Goal: Obtain resource: Obtain resource

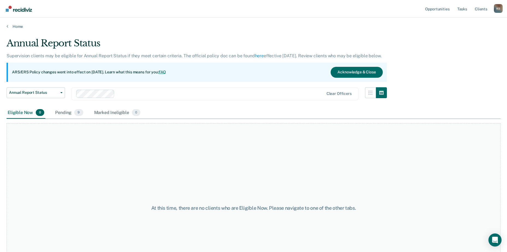
click at [69, 114] on div "Pending 9" at bounding box center [69, 113] width 30 height 12
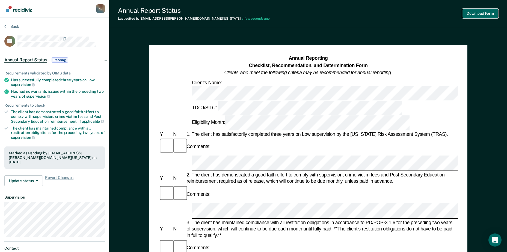
click at [475, 13] on button "Download Form" at bounding box center [481, 13] width 36 height 9
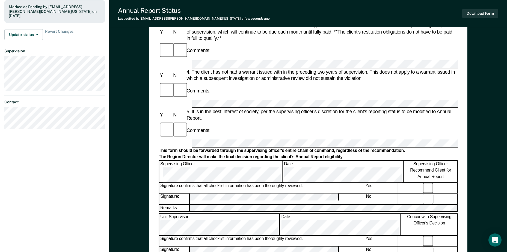
scroll to position [164, 0]
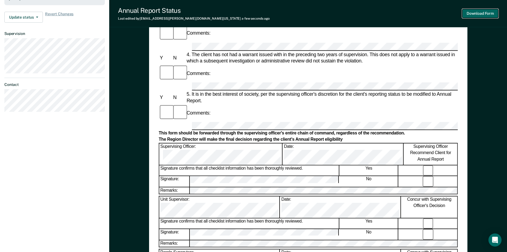
click at [471, 11] on button "Download Form" at bounding box center [481, 13] width 36 height 9
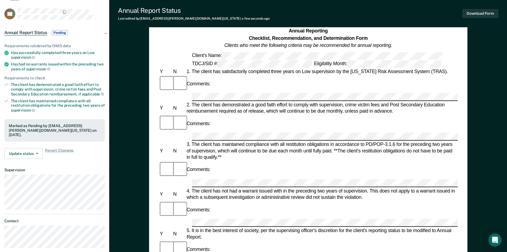
scroll to position [0, 0]
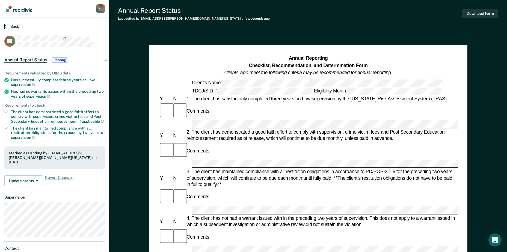
click at [12, 28] on button "Back" at bounding box center [11, 26] width 15 height 5
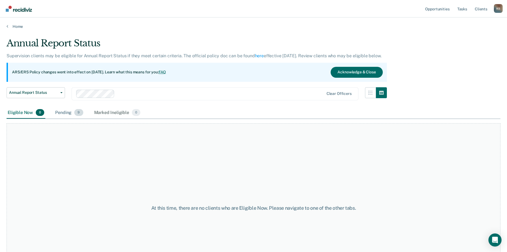
click at [74, 113] on div "Pending 9" at bounding box center [69, 113] width 30 height 12
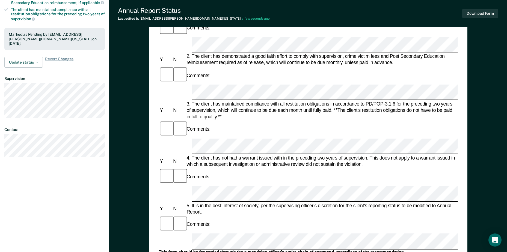
scroll to position [60, 0]
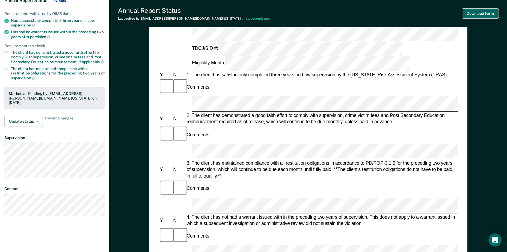
click at [475, 12] on button "Download Form" at bounding box center [481, 13] width 36 height 9
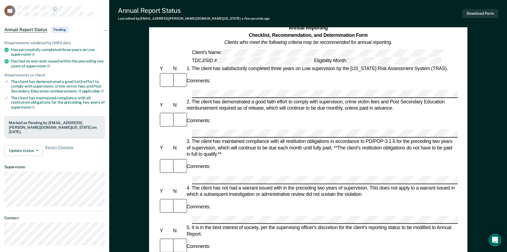
scroll to position [0, 0]
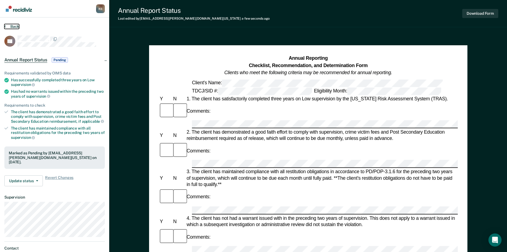
click at [14, 26] on button "Back" at bounding box center [11, 26] width 15 height 5
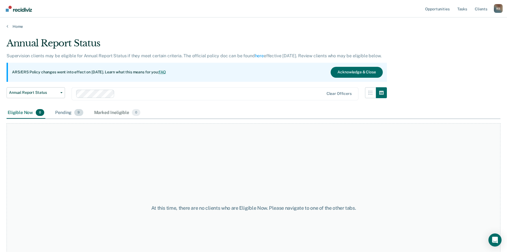
click at [64, 110] on div "Pending 9" at bounding box center [69, 113] width 30 height 12
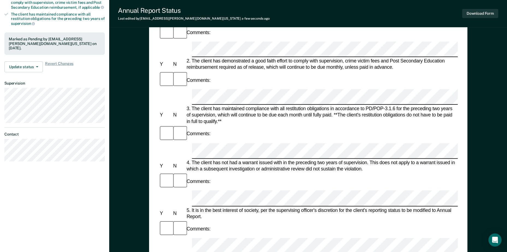
scroll to position [142, 0]
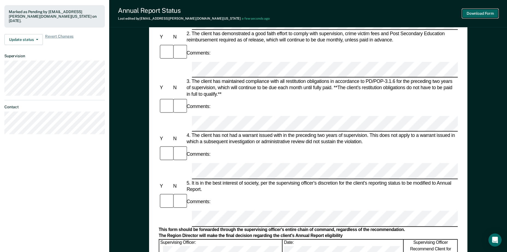
click at [478, 13] on button "Download Form" at bounding box center [481, 13] width 36 height 9
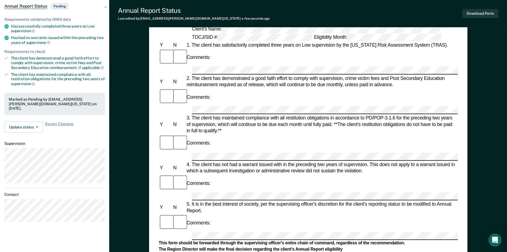
scroll to position [0, 0]
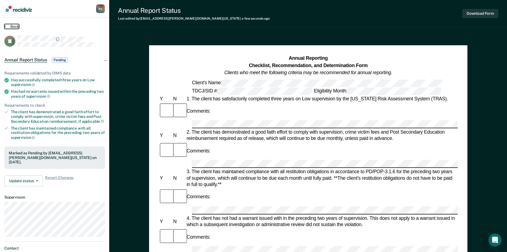
click at [13, 25] on button "Back" at bounding box center [11, 26] width 15 height 5
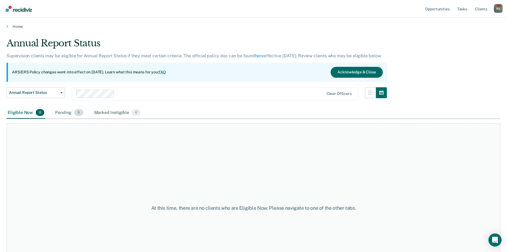
click at [73, 114] on div "Pending 9" at bounding box center [69, 113] width 30 height 12
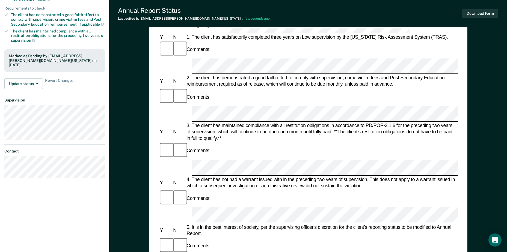
scroll to position [109, 0]
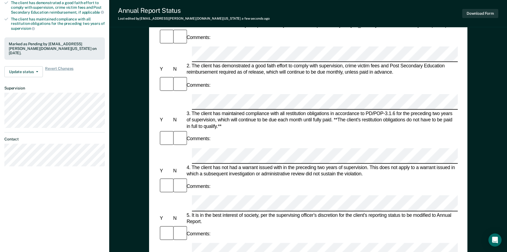
click at [195, 147] on form "Annual Reporting Checklist, Recommendation, and Determination Form Clients who …" at bounding box center [308, 244] width 299 height 596
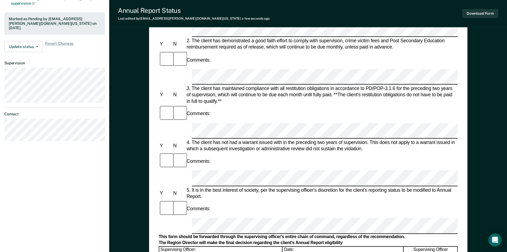
scroll to position [164, 0]
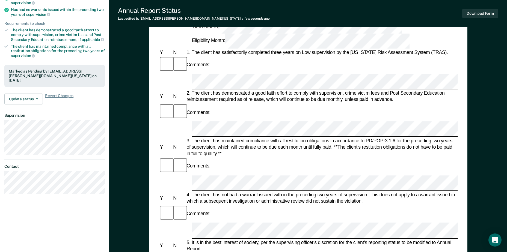
scroll to position [0, 0]
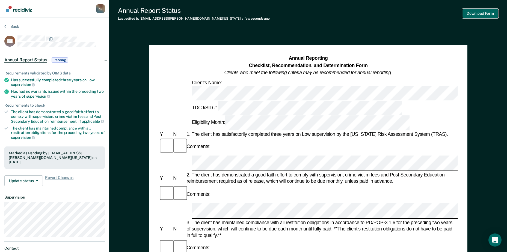
click at [476, 11] on button "Download Form" at bounding box center [481, 13] width 36 height 9
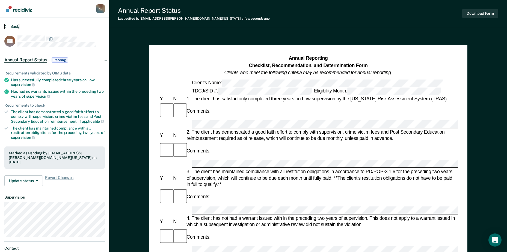
click at [8, 25] on button "Back" at bounding box center [11, 26] width 15 height 5
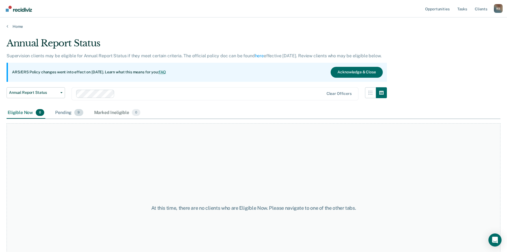
click at [73, 114] on div "Pending 9" at bounding box center [69, 113] width 30 height 12
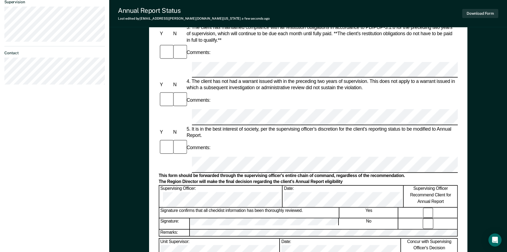
scroll to position [219, 0]
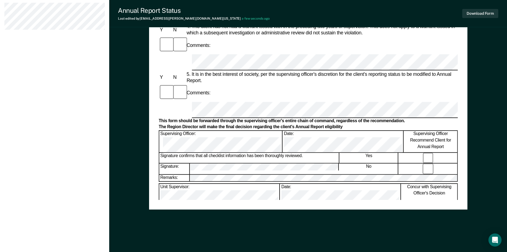
scroll to position [251, 0]
click at [485, 12] on button "Download Form" at bounding box center [481, 13] width 36 height 9
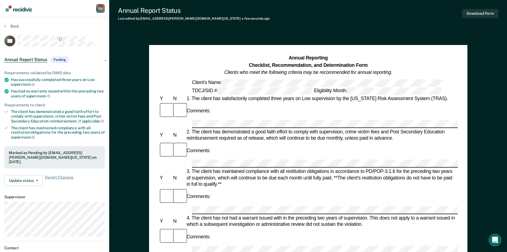
scroll to position [0, 0]
click at [16, 23] on section "Back ER Annual Report Status Pending Requirements validated by OIMS data Has su…" at bounding box center [54, 154] width 109 height 274
click at [15, 24] on button "Back" at bounding box center [11, 26] width 15 height 5
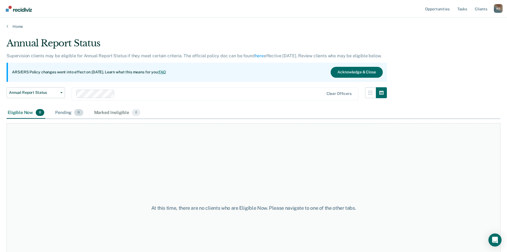
click at [75, 111] on span "9" at bounding box center [78, 112] width 9 height 7
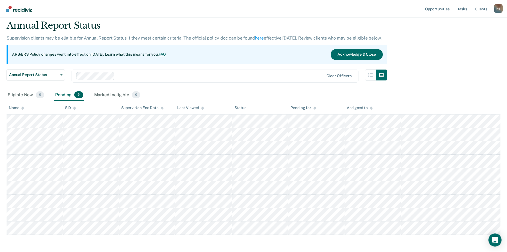
scroll to position [40, 0]
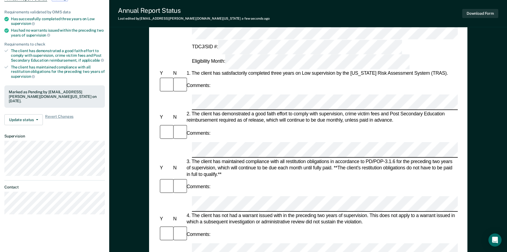
scroll to position [55, 0]
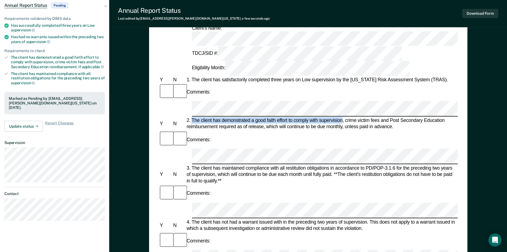
drag, startPoint x: 192, startPoint y: 70, endPoint x: 343, endPoint y: 72, distance: 151.4
click at [343, 117] on div "2. The client has demonstrated a good faith effort to comply with supervision, …" at bounding box center [322, 123] width 272 height 13
copy div "The client has demonstrated a good faith effort to comply with supervision"
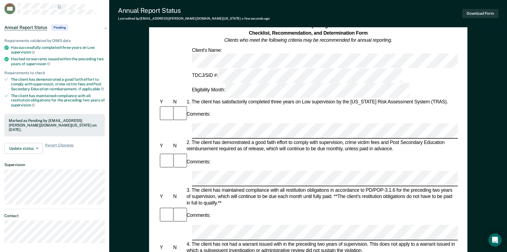
scroll to position [27, 0]
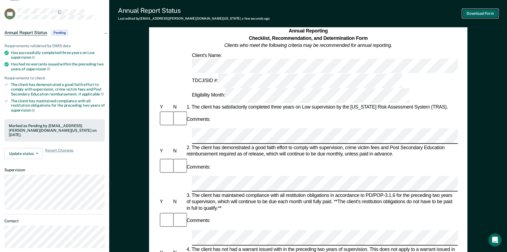
click at [475, 13] on button "Download Form" at bounding box center [481, 13] width 36 height 9
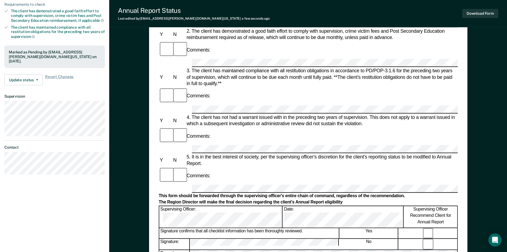
scroll to position [137, 0]
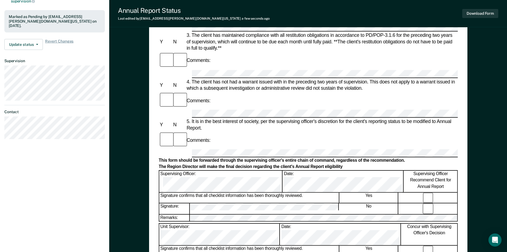
click at [137, 236] on div "Annual Reporting Checklist, Recommendation, and Determination Form Clients who …" at bounding box center [308, 131] width 398 height 469
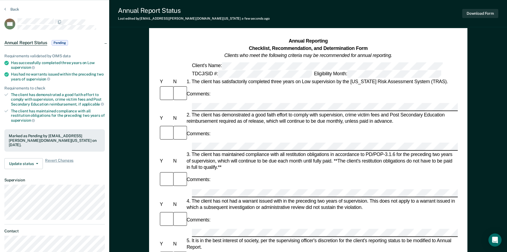
scroll to position [0, 0]
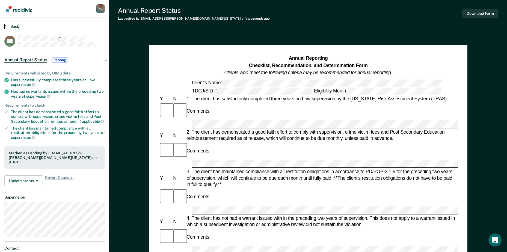
click at [14, 27] on button "Back" at bounding box center [11, 26] width 15 height 5
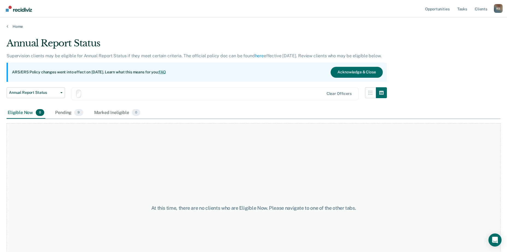
scroll to position [40, 0]
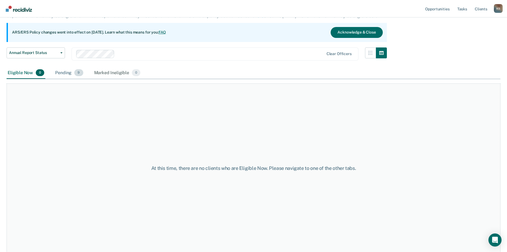
click at [62, 70] on div "Pending 9" at bounding box center [69, 73] width 30 height 12
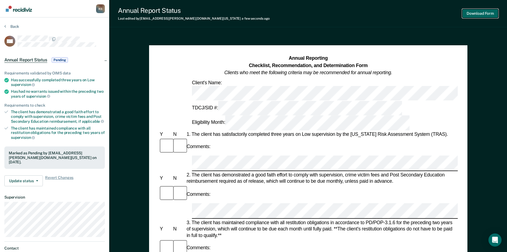
click at [477, 16] on button "Download Form" at bounding box center [481, 13] width 36 height 9
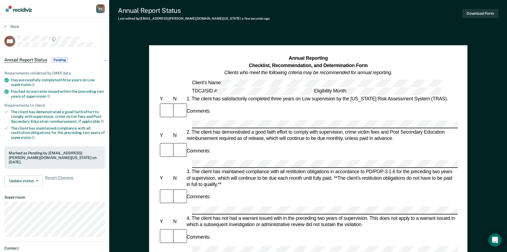
click at [19, 29] on div "Back" at bounding box center [54, 29] width 101 height 11
click at [15, 26] on button "Back" at bounding box center [11, 26] width 15 height 5
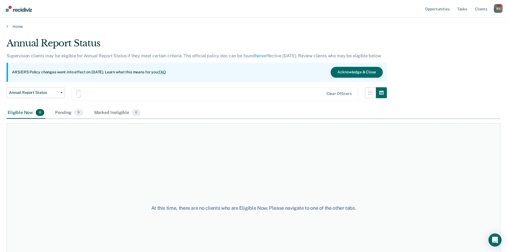
scroll to position [40, 0]
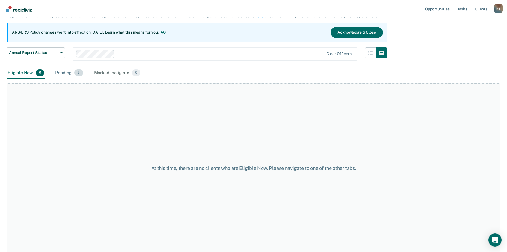
click at [67, 75] on div "Pending 9" at bounding box center [69, 73] width 30 height 12
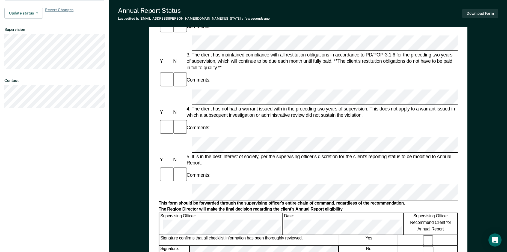
scroll to position [60, 0]
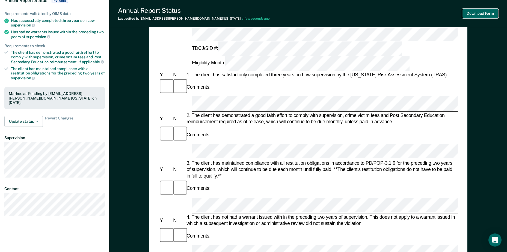
click at [467, 14] on button "Download Form" at bounding box center [481, 13] width 36 height 9
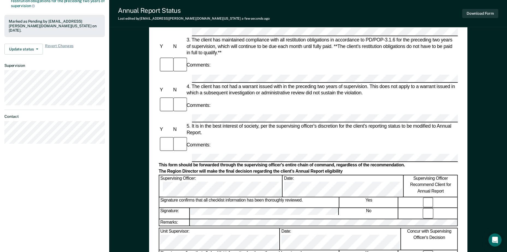
scroll to position [142, 0]
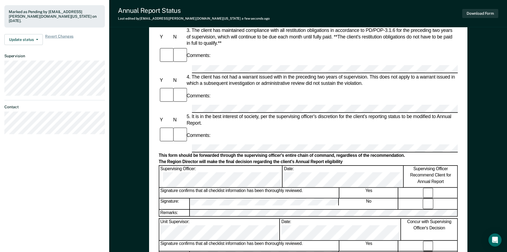
click at [131, 230] on div "Annual Reporting Checklist, Recommendation, and Determination Form Clients who …" at bounding box center [308, 126] width 398 height 469
click at [150, 229] on div "Annual Reporting Checklist, Recommendation, and Determination Form Clients who …" at bounding box center [308, 111] width 319 height 415
click at [483, 15] on button "Download Form" at bounding box center [481, 13] width 36 height 9
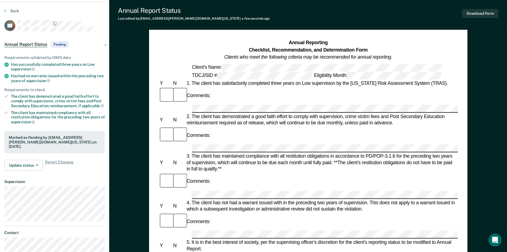
scroll to position [0, 0]
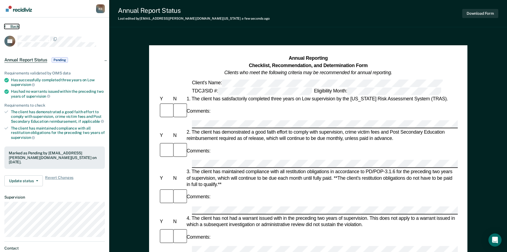
click at [13, 26] on button "Back" at bounding box center [11, 26] width 15 height 5
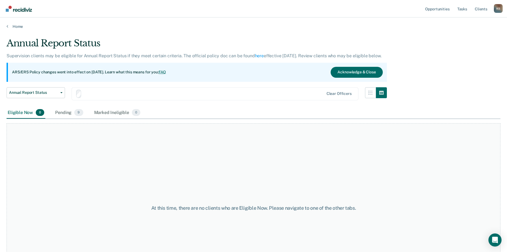
scroll to position [40, 0]
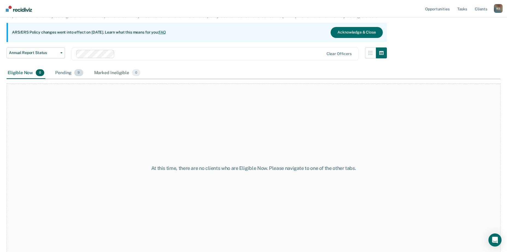
click at [62, 76] on div "Pending 9" at bounding box center [69, 73] width 30 height 12
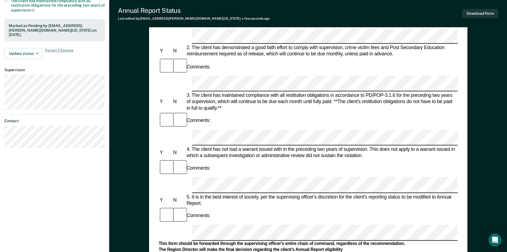
scroll to position [109, 0]
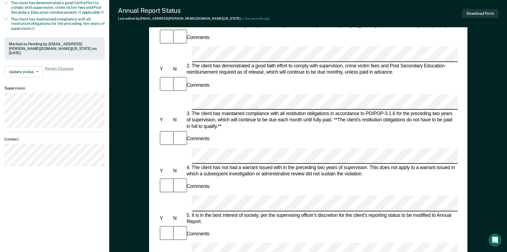
click at [408, 148] on form "Annual Reporting Checklist, Recommendation, and Determination Form Clients who …" at bounding box center [308, 244] width 299 height 596
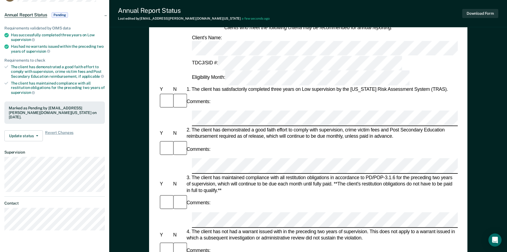
scroll to position [0, 0]
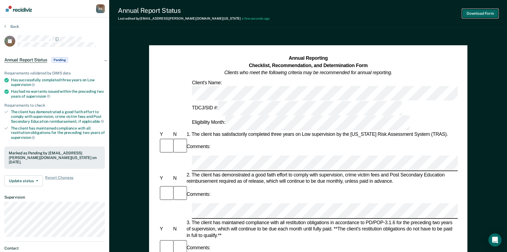
click at [468, 12] on button "Download Form" at bounding box center [481, 13] width 36 height 9
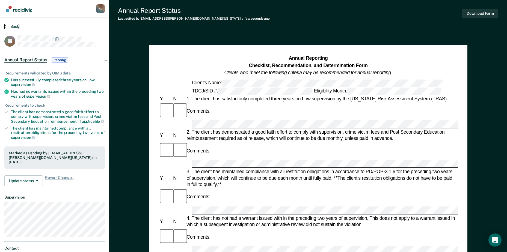
click at [15, 25] on button "Back" at bounding box center [11, 26] width 15 height 5
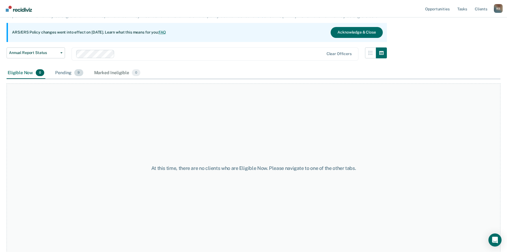
click at [65, 73] on div "Pending 9" at bounding box center [69, 73] width 30 height 12
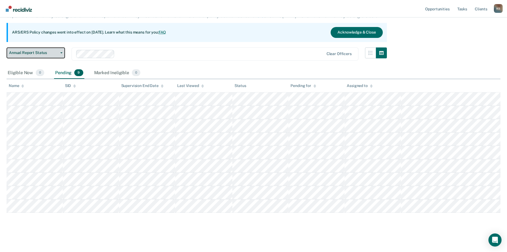
click at [40, 52] on span "Annual Report Status" at bounding box center [33, 53] width 49 height 5
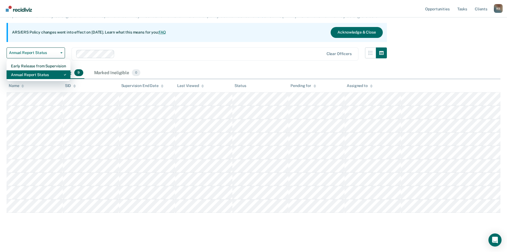
click at [43, 76] on div "Annual Report Status" at bounding box center [38, 74] width 55 height 9
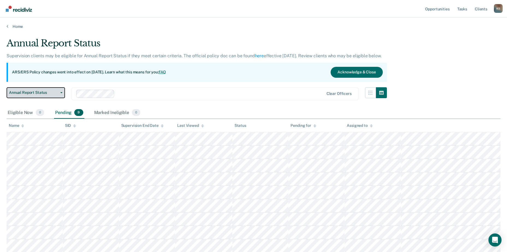
click at [60, 91] on button "Annual Report Status" at bounding box center [36, 92] width 58 height 11
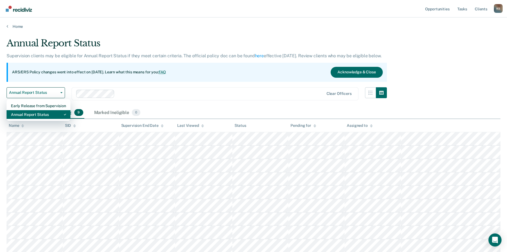
click at [48, 114] on div "Annual Report Status" at bounding box center [38, 114] width 55 height 9
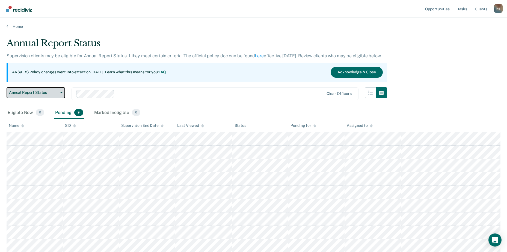
click at [55, 94] on span "Annual Report Status" at bounding box center [33, 92] width 49 height 5
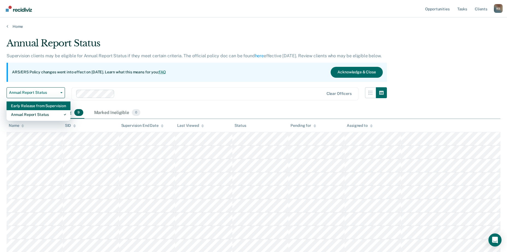
click at [50, 106] on div "Early Release from Supervision" at bounding box center [38, 106] width 55 height 9
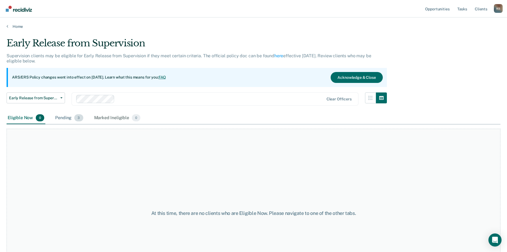
click at [83, 119] on div "Pending 3" at bounding box center [69, 118] width 30 height 12
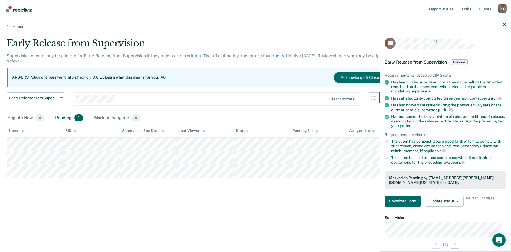
click at [299, 219] on div "Early Release from Supervision Supervision clients may be eligible for Early Re…" at bounding box center [256, 133] width 498 height 191
click at [503, 25] on div at bounding box center [446, 24] width 131 height 14
click at [505, 24] on icon "button" at bounding box center [505, 24] width 4 height 4
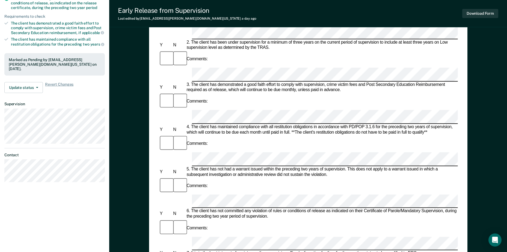
scroll to position [109, 0]
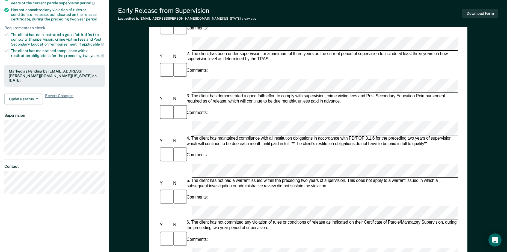
click at [199, 160] on form "Early Release from Supervision (ERS) Checklist, Recommendation, and Determinati…" at bounding box center [308, 255] width 299 height 618
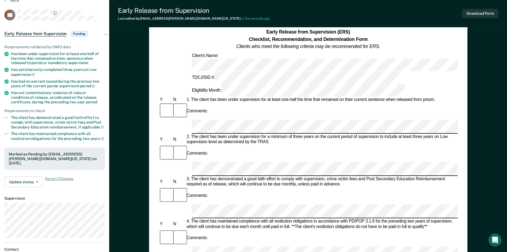
scroll to position [0, 0]
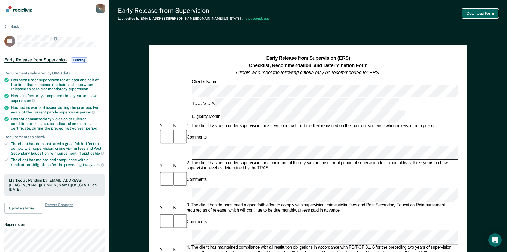
click at [490, 12] on button "Download Form" at bounding box center [481, 13] width 36 height 9
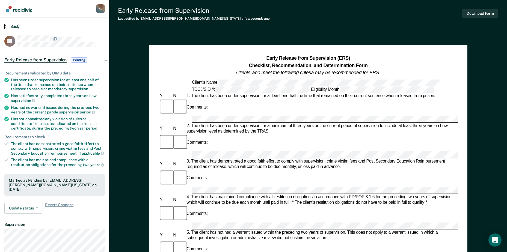
click at [12, 26] on button "Back" at bounding box center [11, 26] width 15 height 5
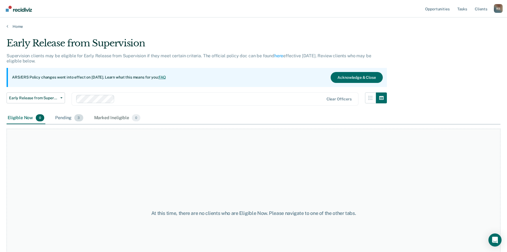
click at [78, 119] on span "3" at bounding box center [78, 117] width 9 height 7
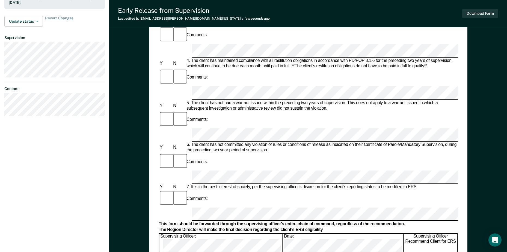
scroll to position [137, 0]
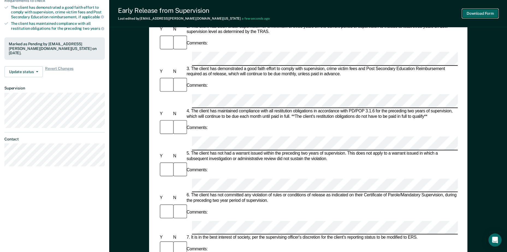
click at [473, 11] on button "Download Form" at bounding box center [481, 13] width 36 height 9
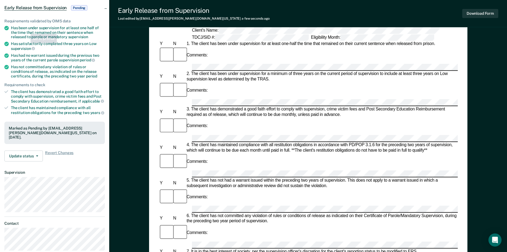
scroll to position [0, 0]
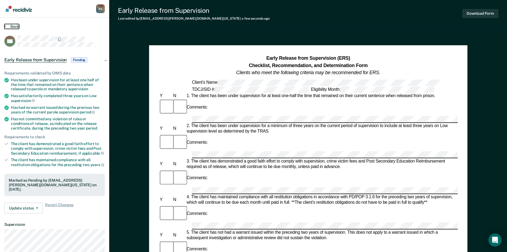
click at [15, 25] on button "Back" at bounding box center [11, 26] width 15 height 5
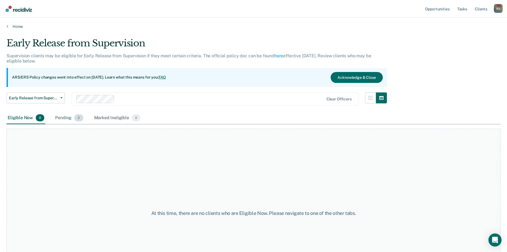
click at [68, 119] on div "Pending 3" at bounding box center [69, 118] width 30 height 12
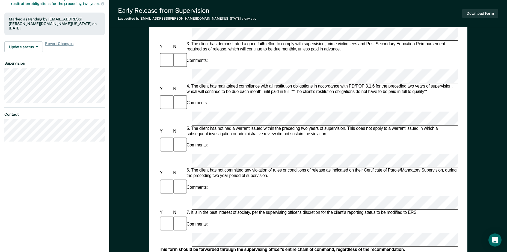
scroll to position [164, 0]
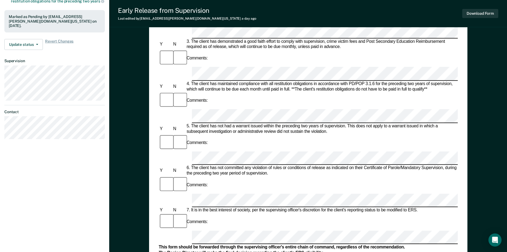
click at [157, 120] on div "Early Release from Supervision (ERS) Checklist, Recommendation, and Determinati…" at bounding box center [308, 88] width 319 height 415
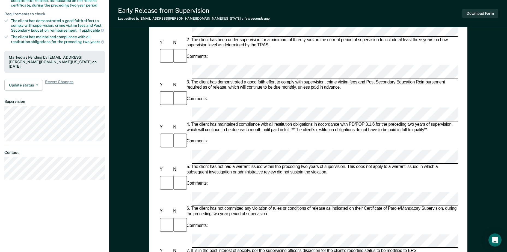
scroll to position [114, 0]
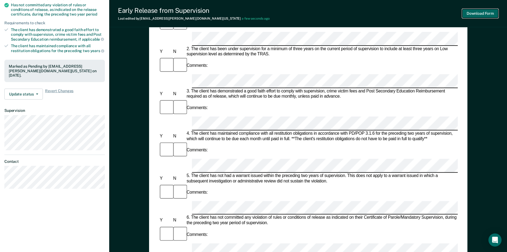
click at [492, 16] on button "Download Form" at bounding box center [481, 13] width 36 height 9
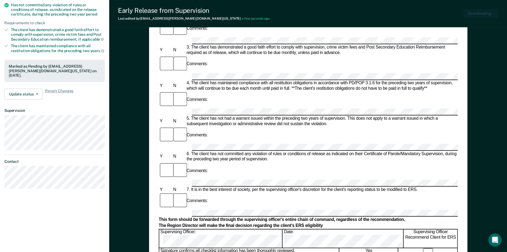
scroll to position [0, 0]
